Goal: Task Accomplishment & Management: Manage account settings

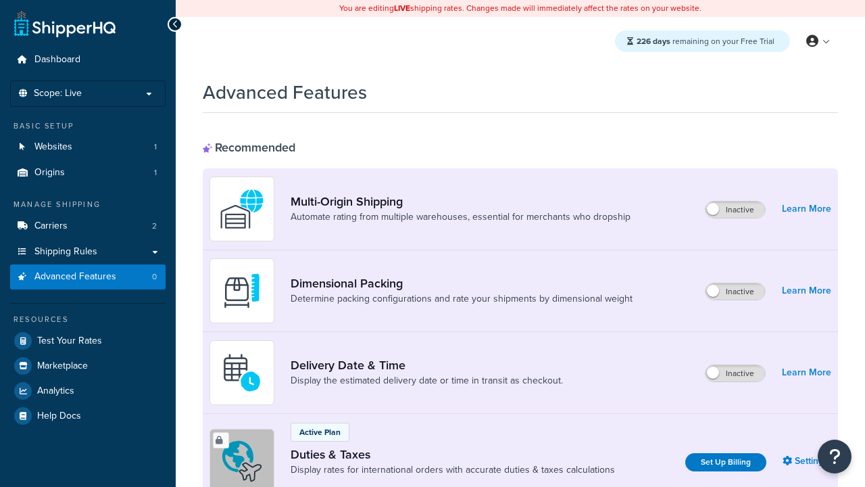
click at [736, 292] on label "Inactive" at bounding box center [735, 291] width 59 height 16
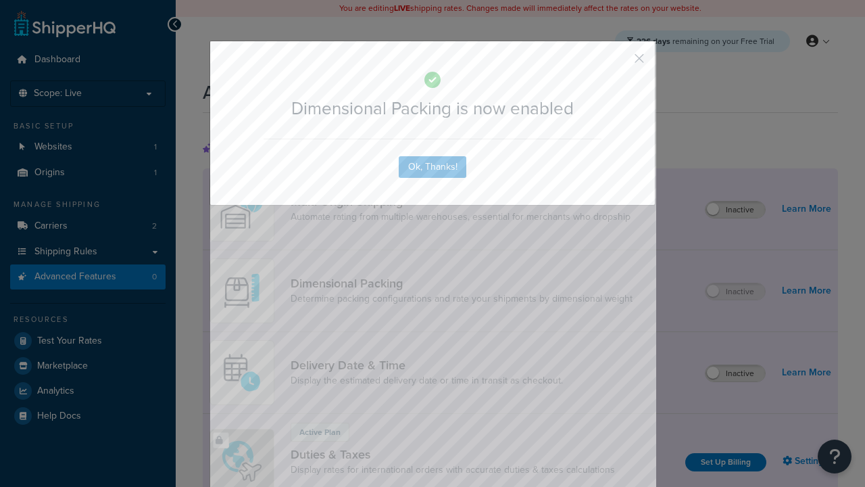
click at [619, 63] on button "button" at bounding box center [619, 63] width 3 height 3
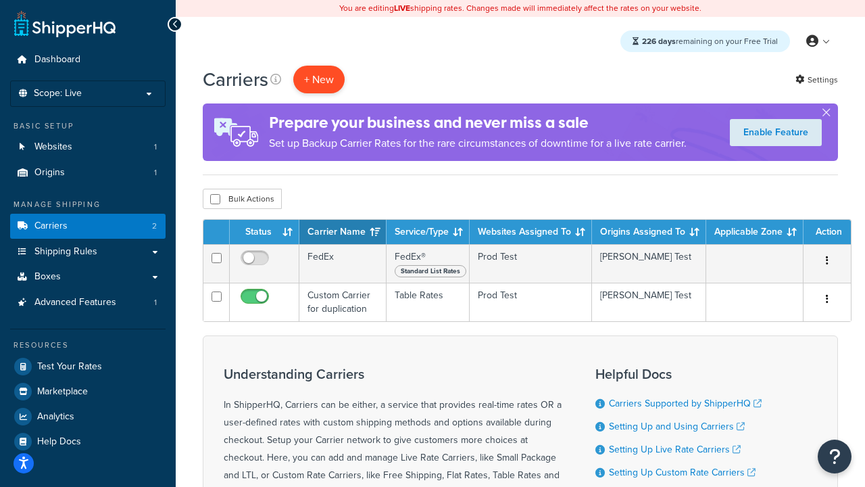
click at [319, 80] on button "+ New" at bounding box center [318, 80] width 51 height 28
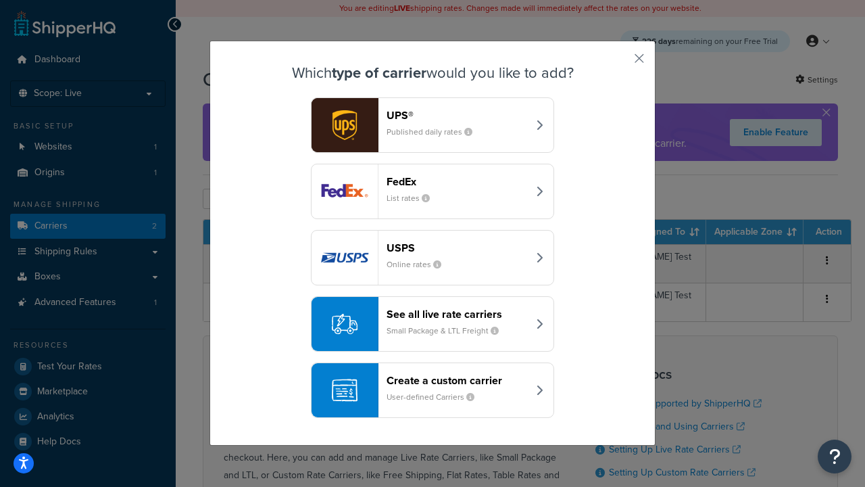
click at [433, 192] on div "FedEx List rates" at bounding box center [457, 191] width 141 height 32
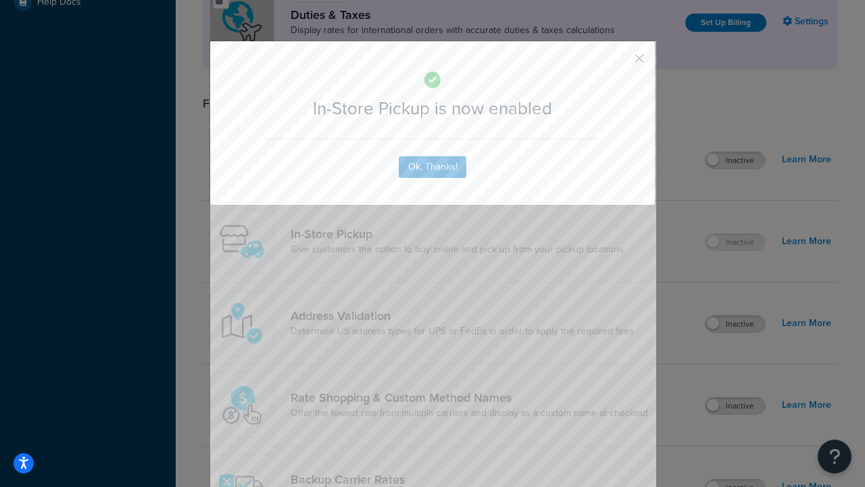
click at [619, 63] on button "button" at bounding box center [619, 63] width 3 height 3
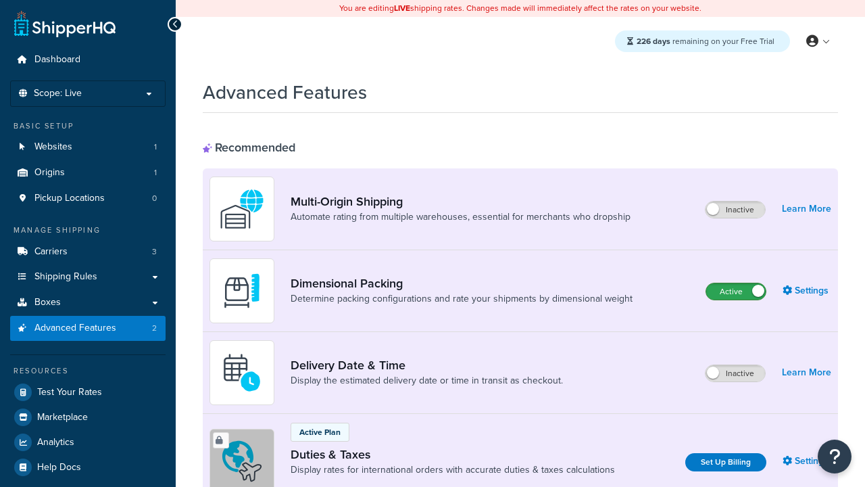
click at [736, 292] on label "Active" at bounding box center [736, 291] width 59 height 16
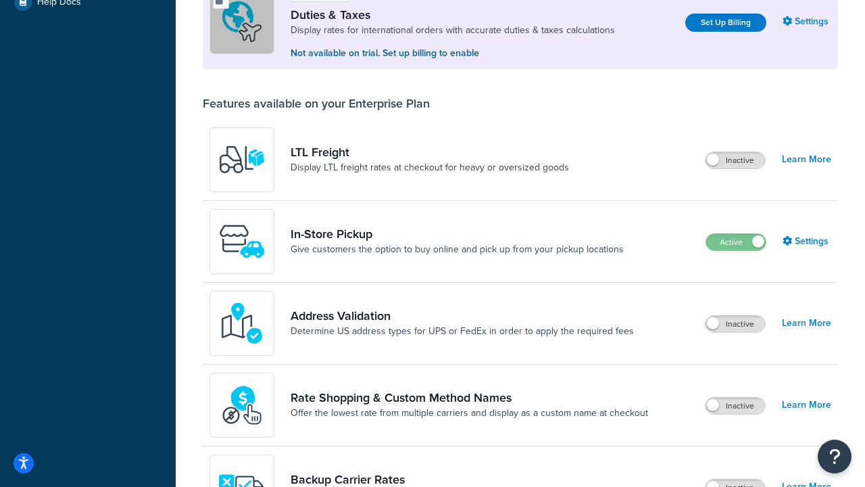
scroll to position [414, 0]
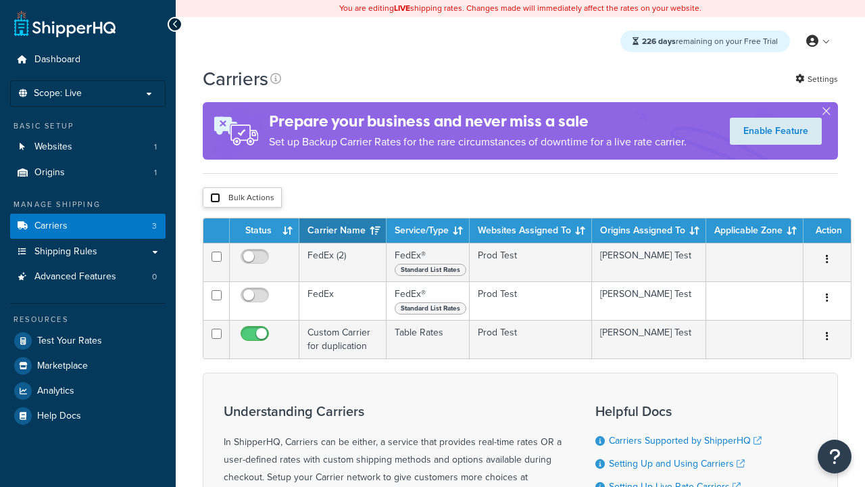
click at [215, 199] on input "checkbox" at bounding box center [215, 198] width 10 height 10
checkbox input "true"
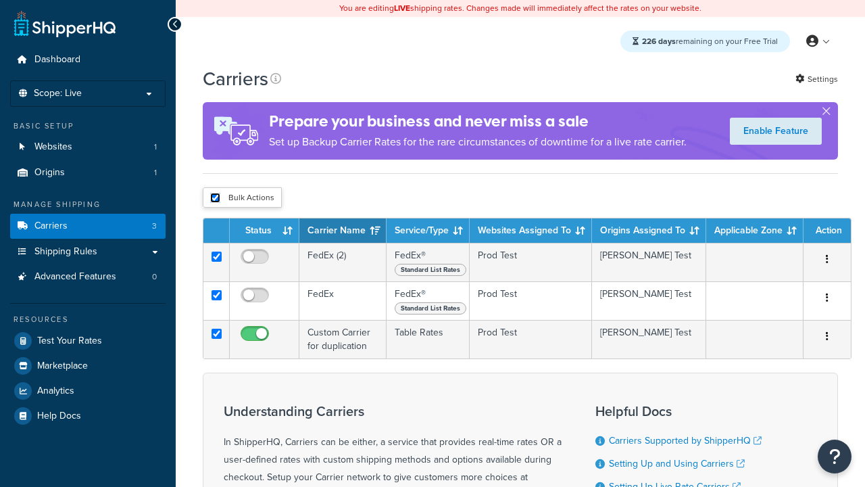
click at [0, 0] on button "Delete" at bounding box center [0, 0] width 0 height 0
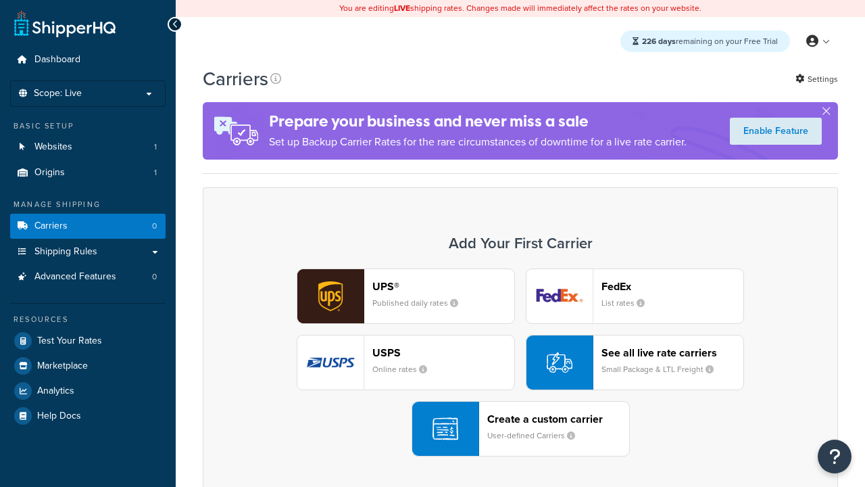
click at [521, 363] on div "UPS® Published daily rates FedEx List rates USPS Online rates See all live rate…" at bounding box center [520, 362] width 607 height 188
click at [521, 429] on div "Create a custom carrier User-defined Carriers" at bounding box center [558, 428] width 142 height 32
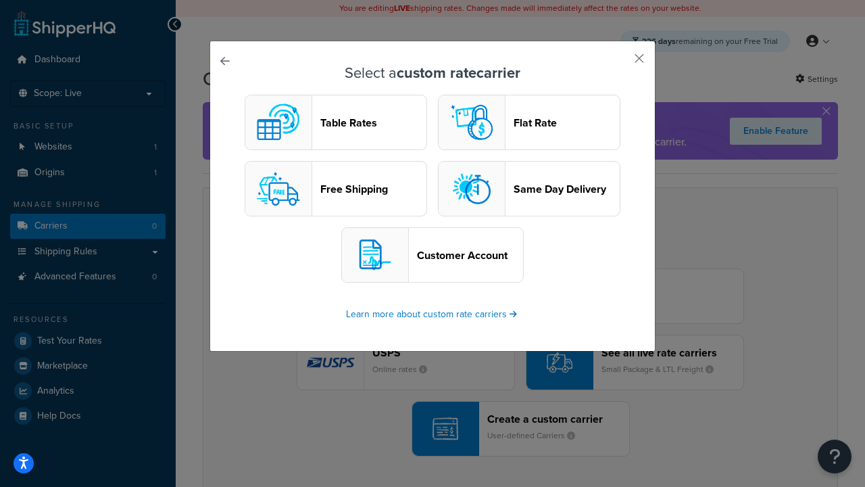
click at [336, 123] on header "Table Rates" at bounding box center [373, 122] width 106 height 13
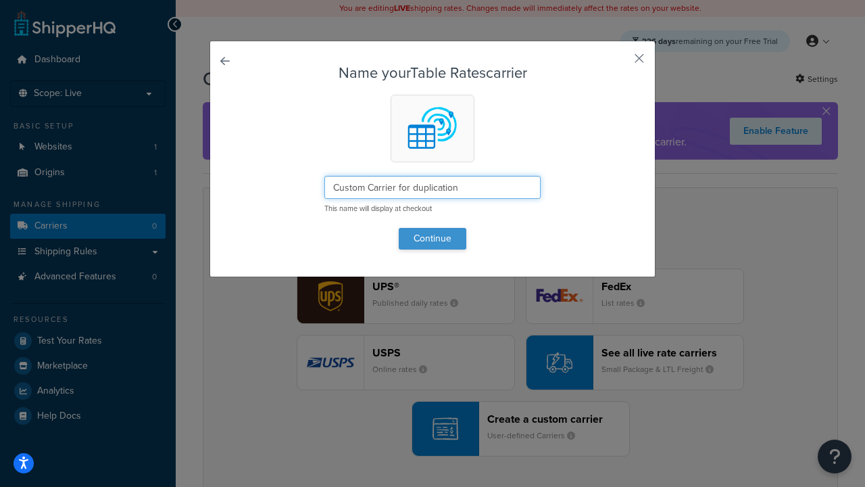
type input "Custom Carrier for duplication"
click at [433, 238] on button "Continue" at bounding box center [433, 239] width 68 height 22
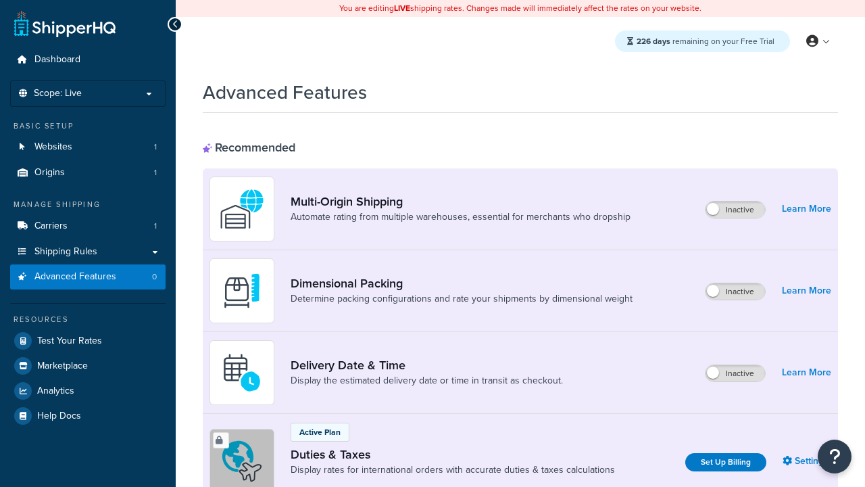
click at [736, 292] on label "Inactive" at bounding box center [735, 291] width 59 height 16
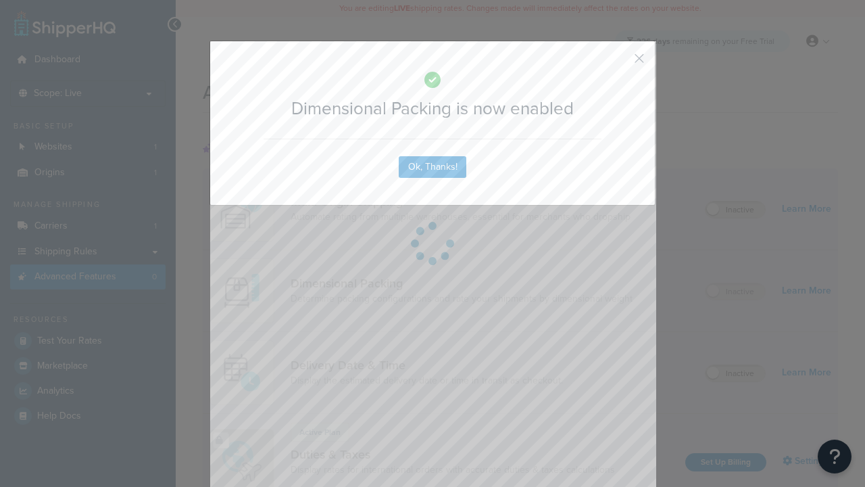
click at [619, 63] on button "button" at bounding box center [619, 63] width 3 height 3
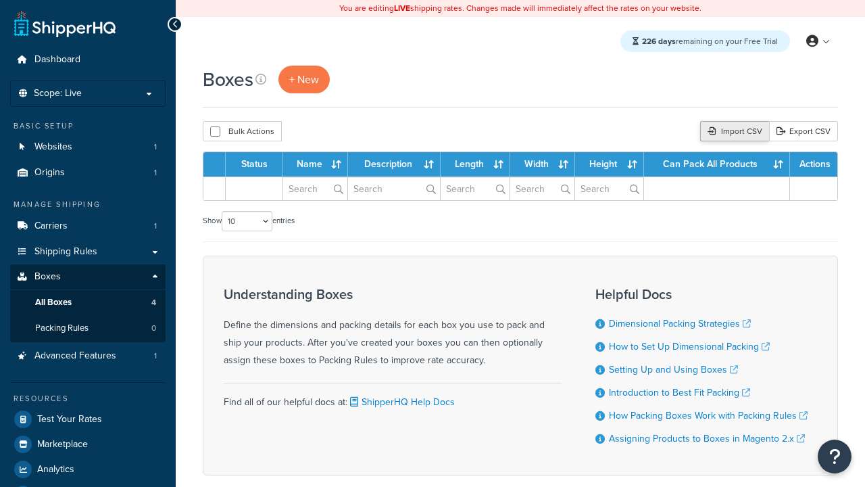
click at [734, 133] on div "Import CSV" at bounding box center [734, 131] width 69 height 20
